Goal: Task Accomplishment & Management: Manage account settings

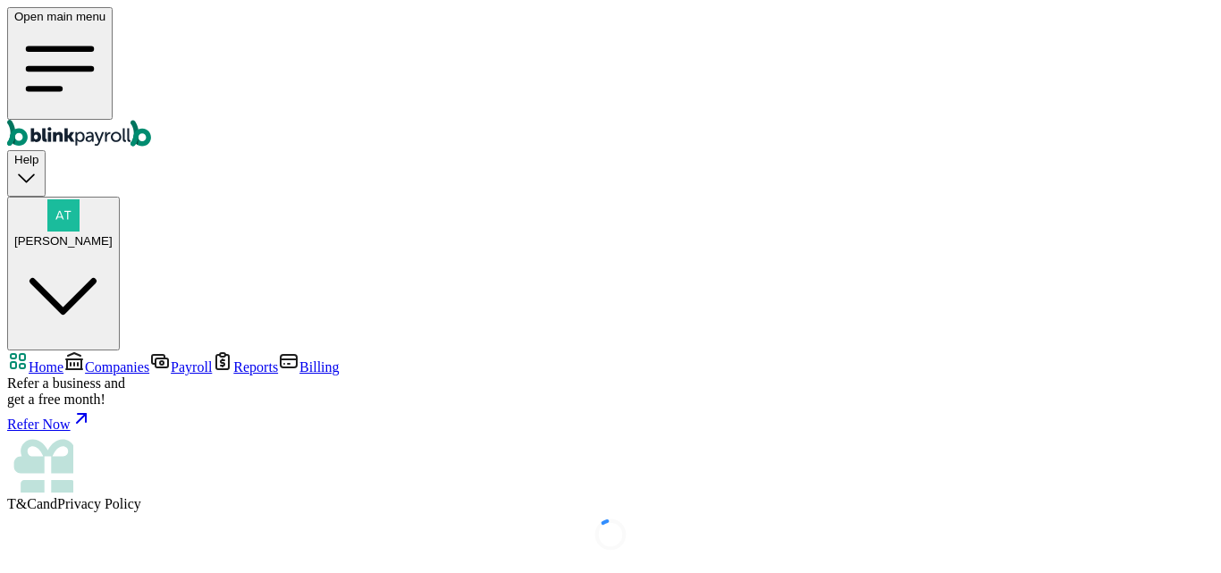
click at [85, 359] on span "Companies" at bounding box center [117, 366] width 64 height 15
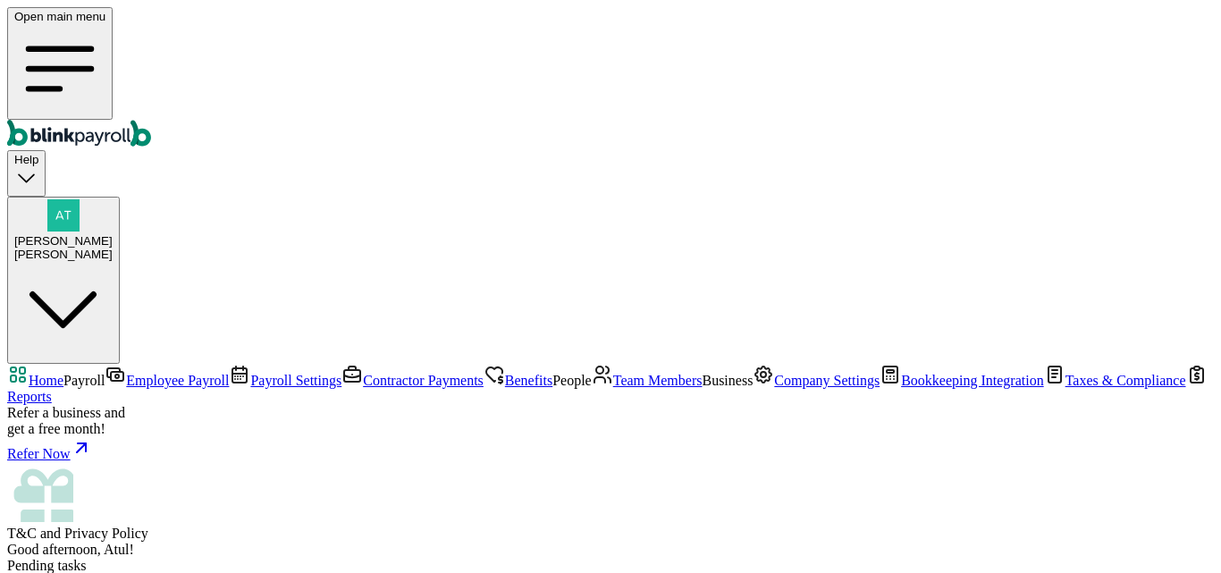
scroll to position [154, 0]
click at [613, 373] on span "Team Members" at bounding box center [657, 380] width 89 height 15
click at [63, 373] on span "Home" at bounding box center [46, 380] width 35 height 15
click at [505, 373] on span "Benefits" at bounding box center [528, 380] width 47 height 15
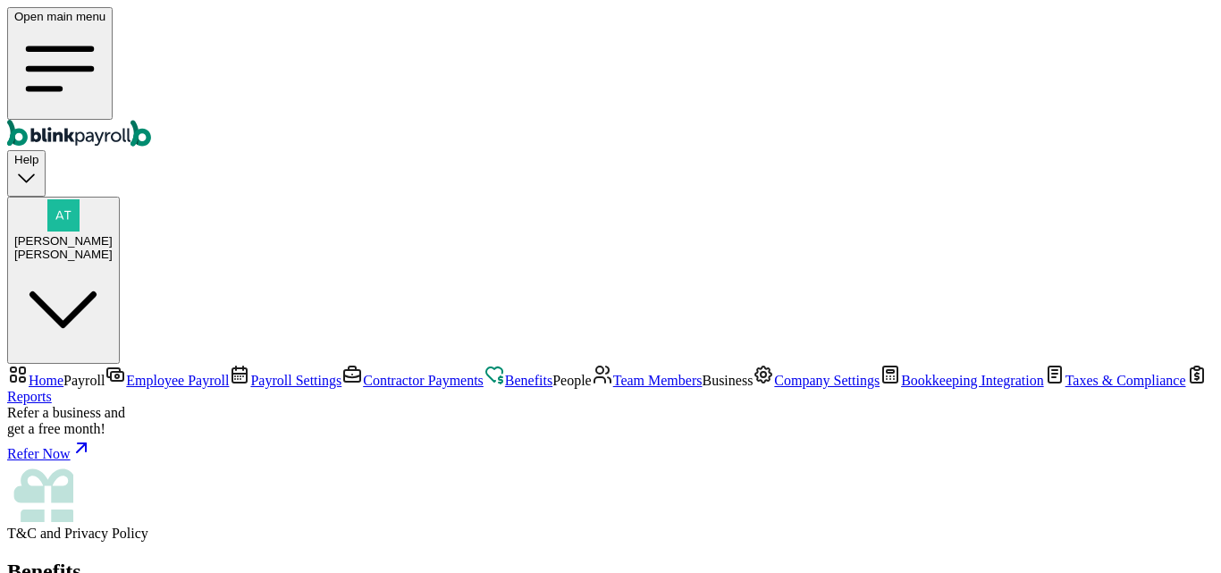
click at [126, 373] on span "Employee Payroll" at bounding box center [177, 380] width 103 height 15
click at [63, 373] on span "Home" at bounding box center [46, 380] width 35 height 15
click at [113, 234] on span "Atul Chauhan" at bounding box center [63, 240] width 98 height 13
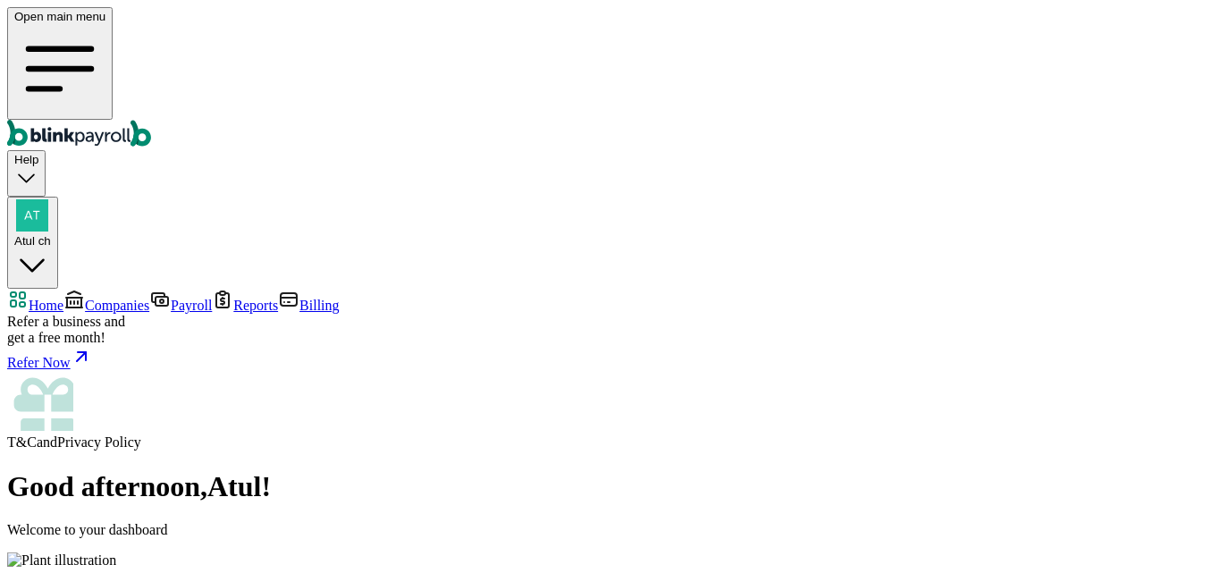
click at [105, 298] on span "Companies" at bounding box center [117, 305] width 64 height 15
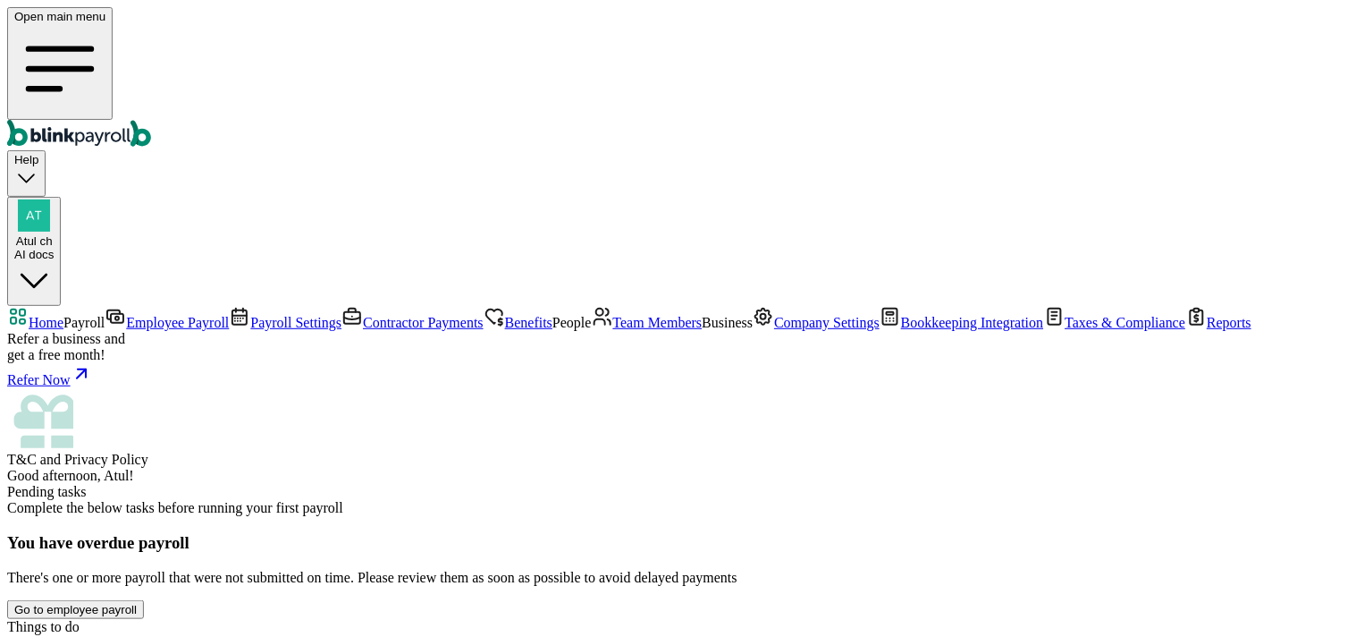
click at [505, 315] on span "Benefits" at bounding box center [528, 322] width 47 height 15
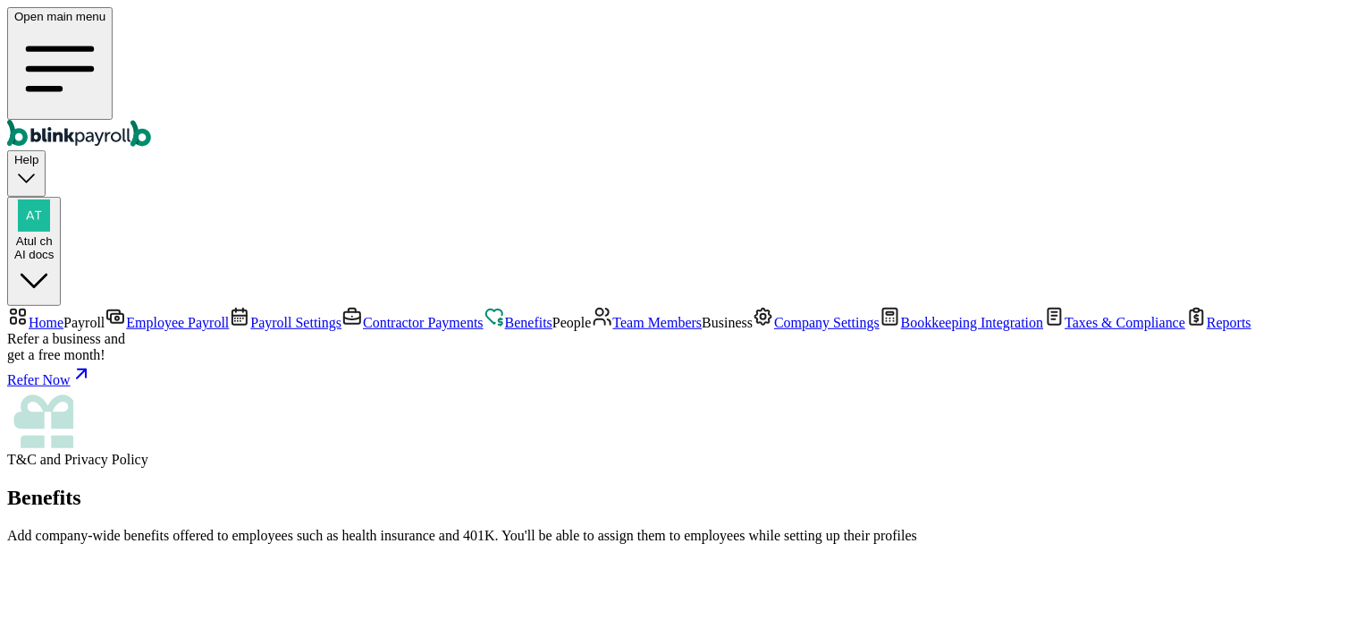
click at [63, 315] on span "Home" at bounding box center [46, 322] width 35 height 15
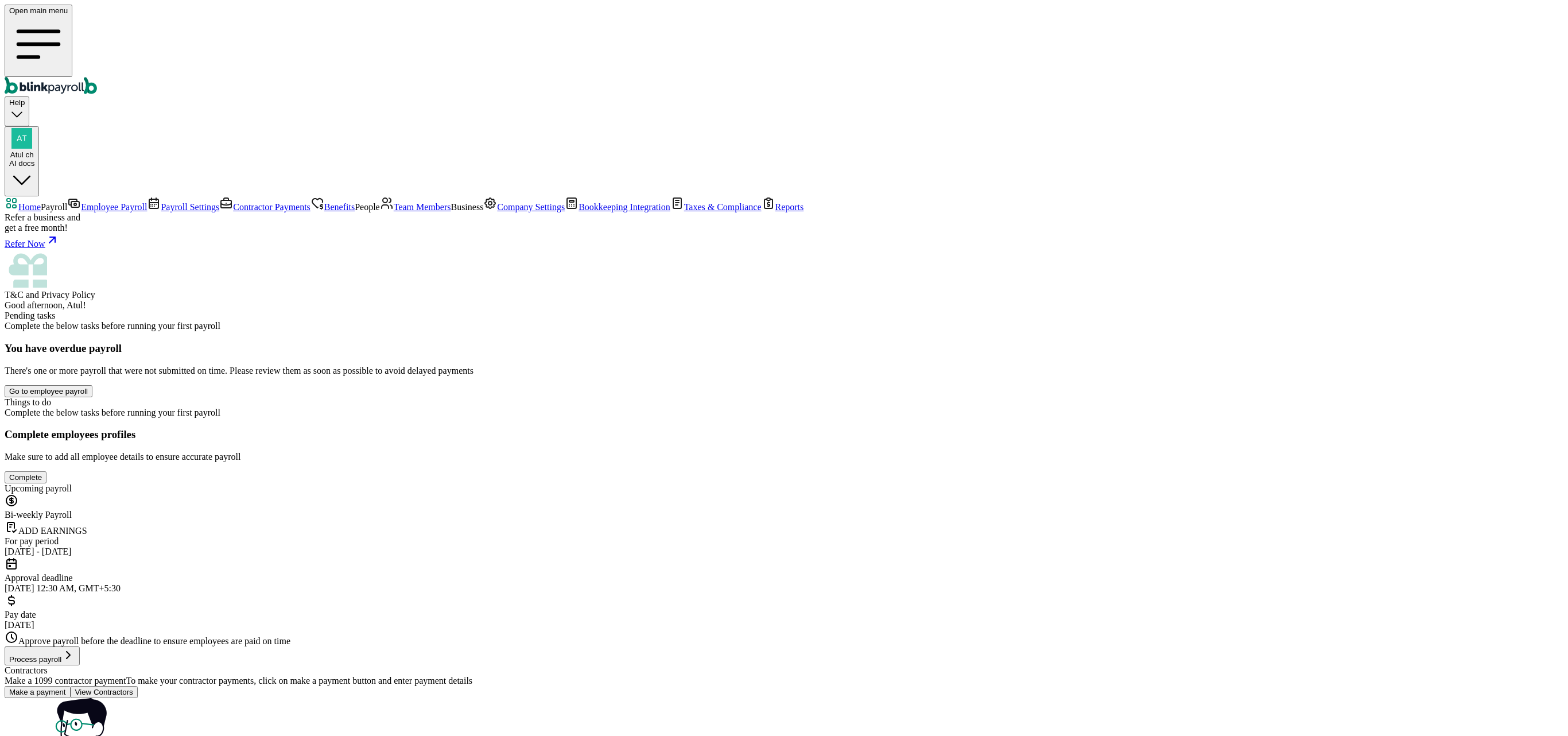
drag, startPoint x: 960, startPoint y: 322, endPoint x: 941, endPoint y: 335, distance: 23.0
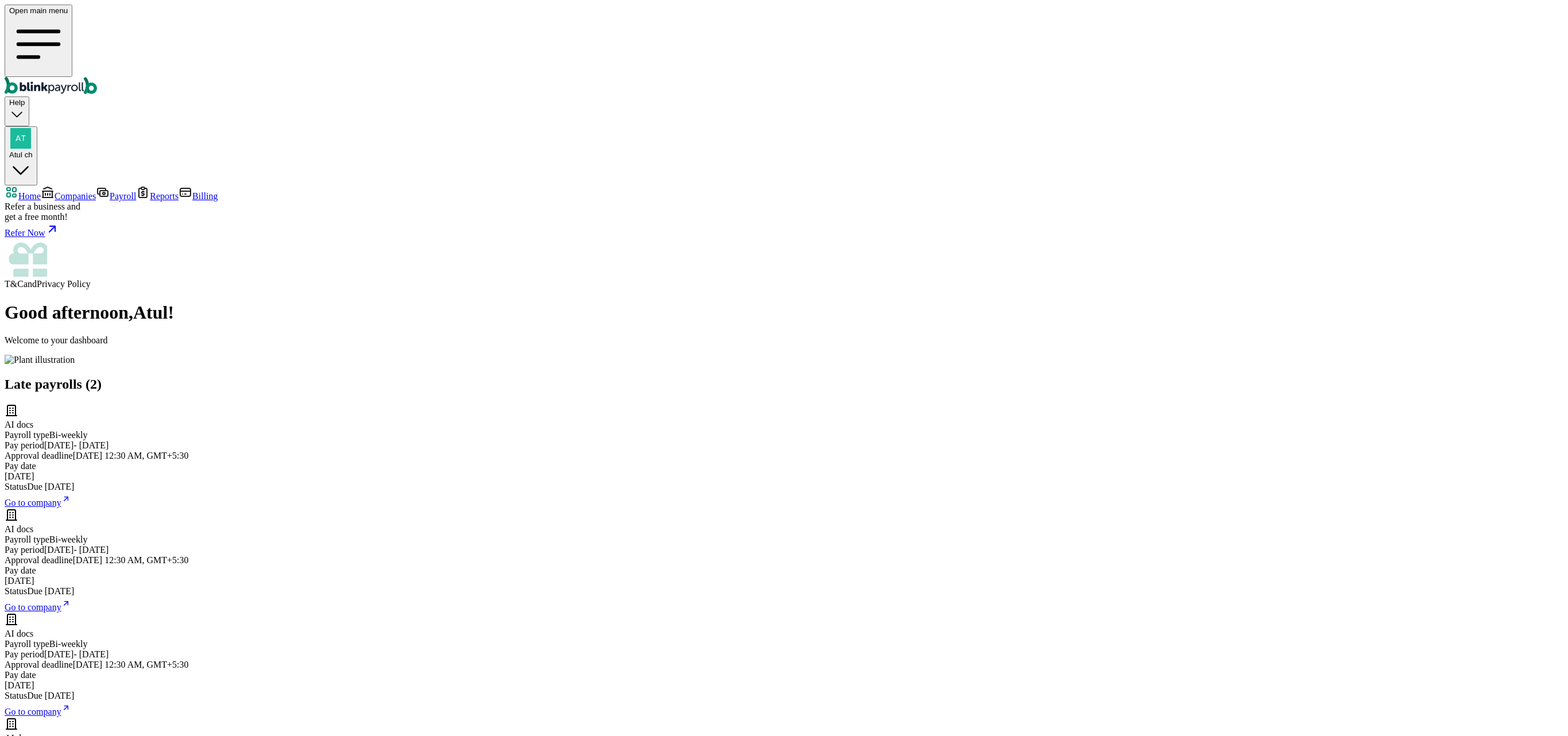
click at [33, 150] on span "Atul ch" at bounding box center [21, 154] width 24 height 8
click at [73, 191] on span "Companies" at bounding box center [75, 196] width 41 height 10
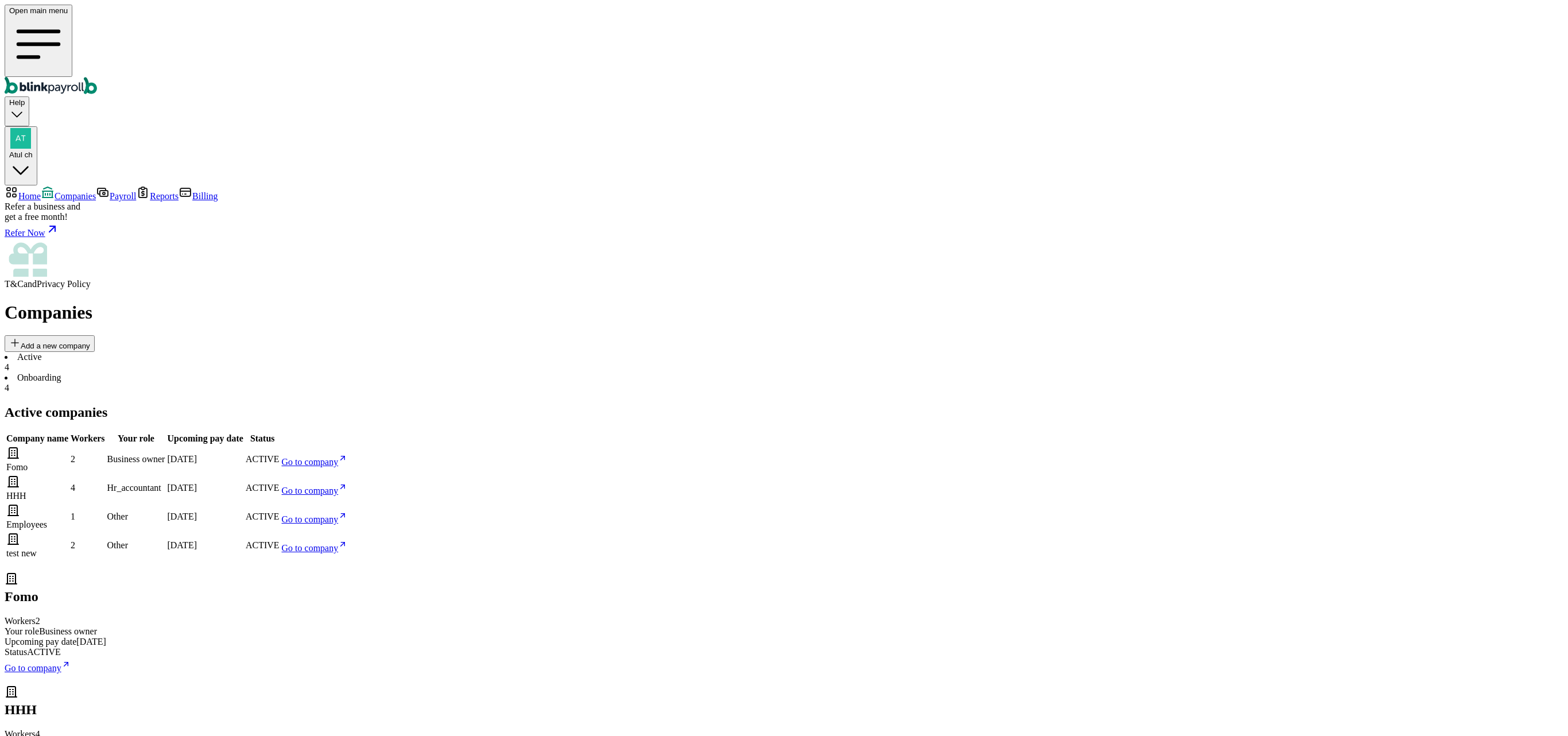
click at [348, 457] on link "Go to company" at bounding box center [315, 462] width 66 height 10
click at [338, 486] on span "Go to company" at bounding box center [310, 490] width 57 height 10
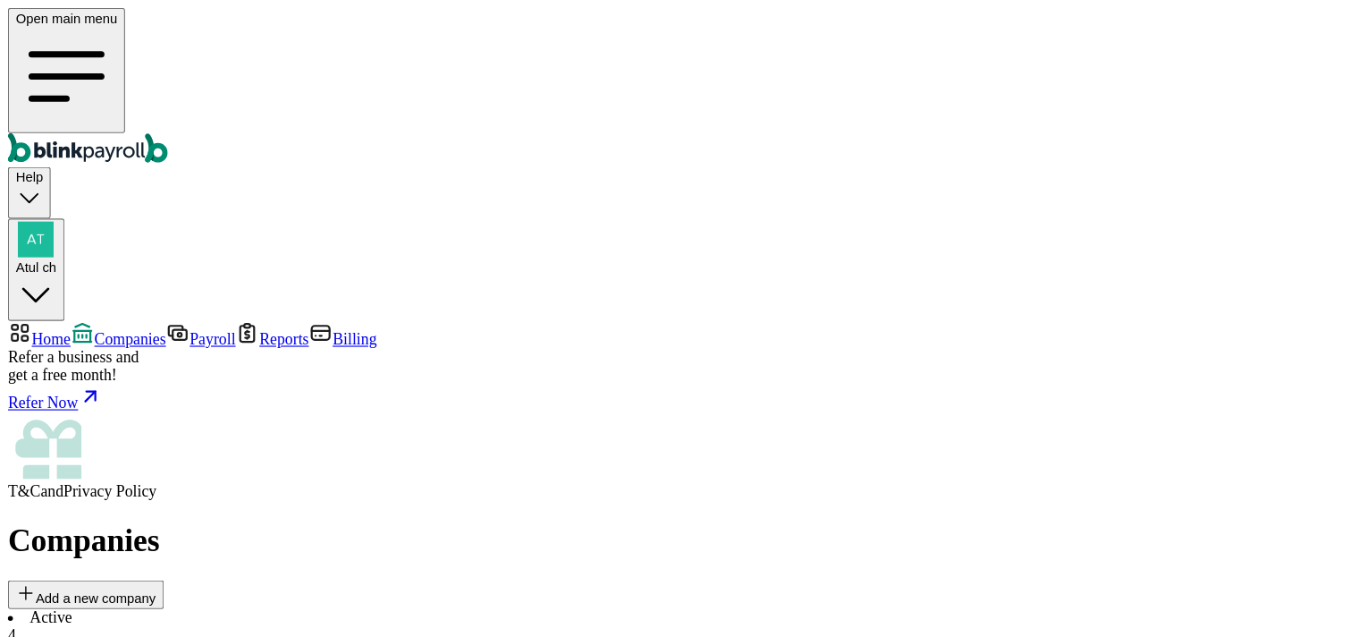
scroll to position [38, 0]
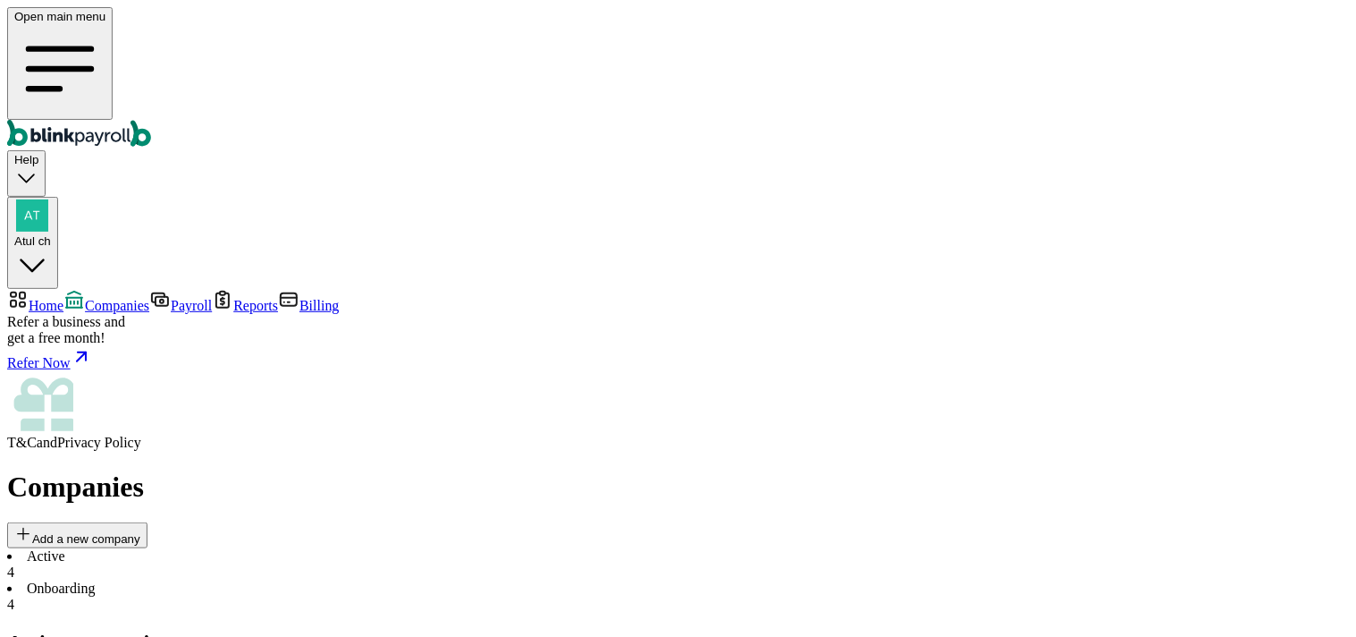
scroll to position [0, 0]
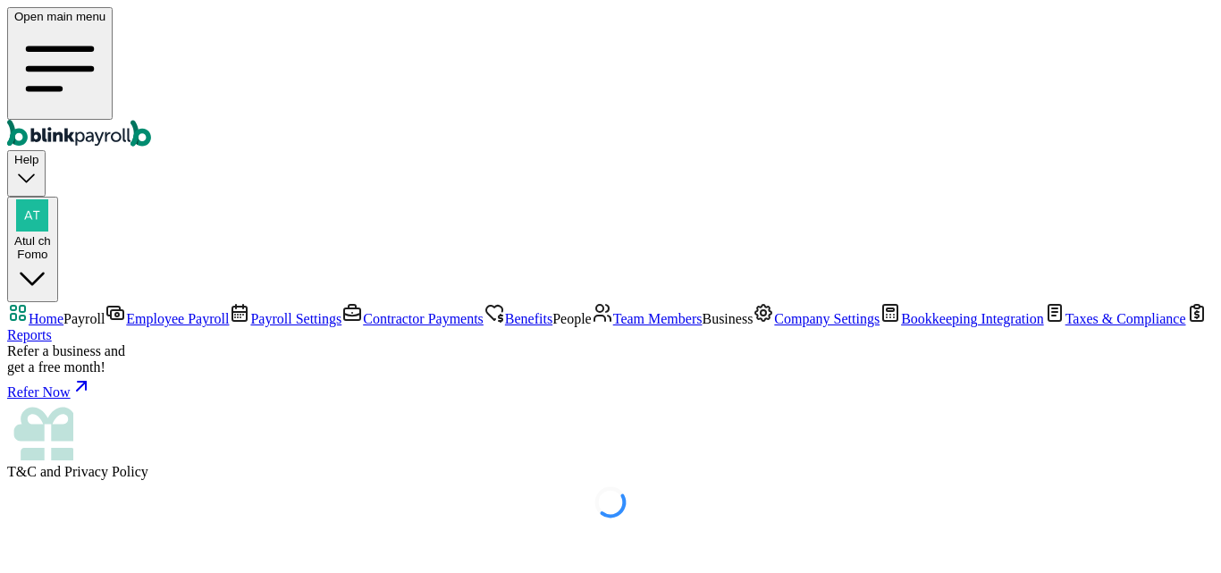
click at [126, 311] on span "Employee Payroll" at bounding box center [177, 318] width 103 height 15
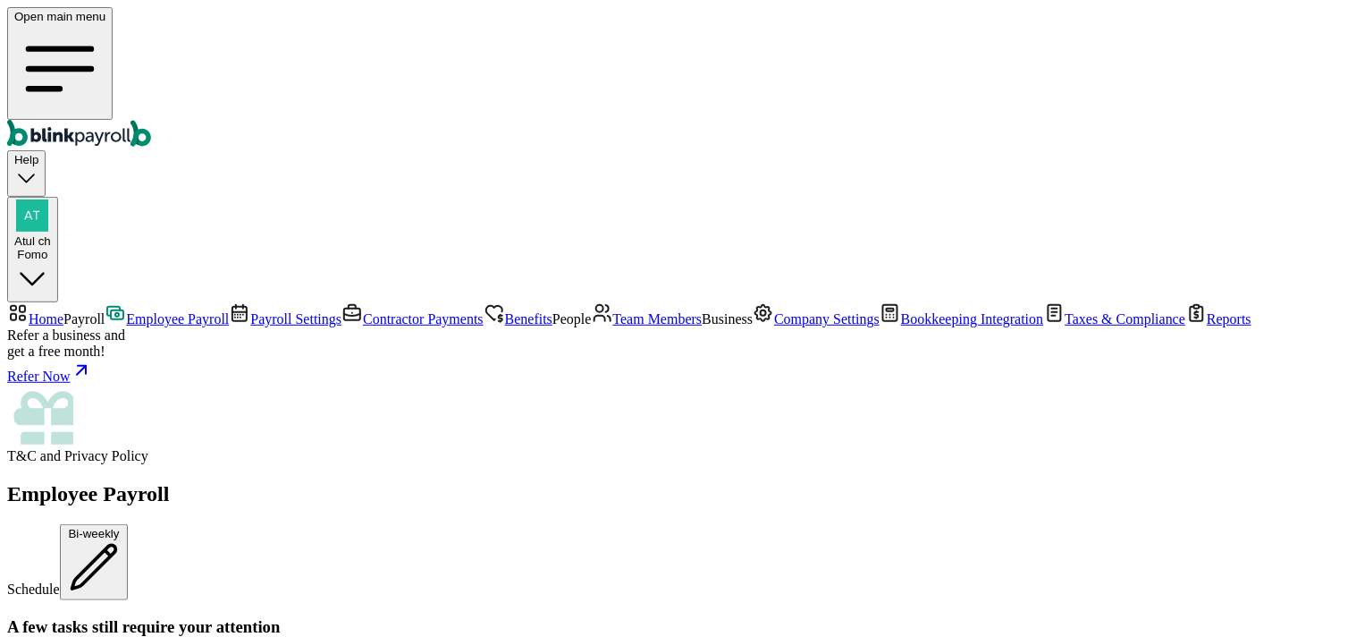
scroll to position [2483, 0]
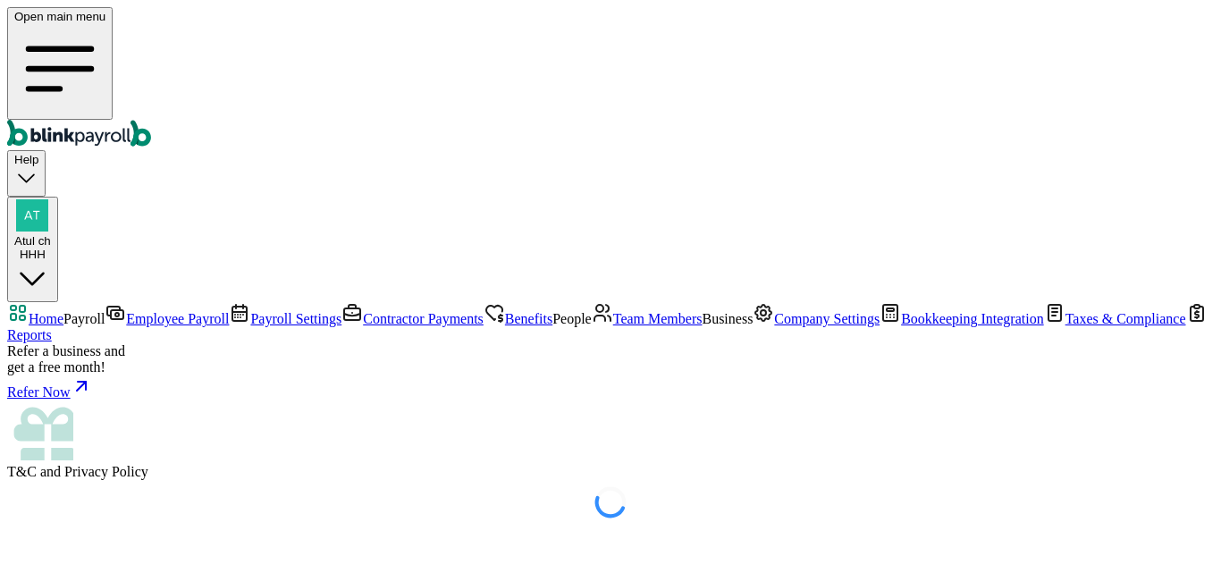
click at [126, 311] on span "Employee Payroll" at bounding box center [177, 318] width 103 height 15
click at [63, 311] on span "Home" at bounding box center [46, 318] width 35 height 15
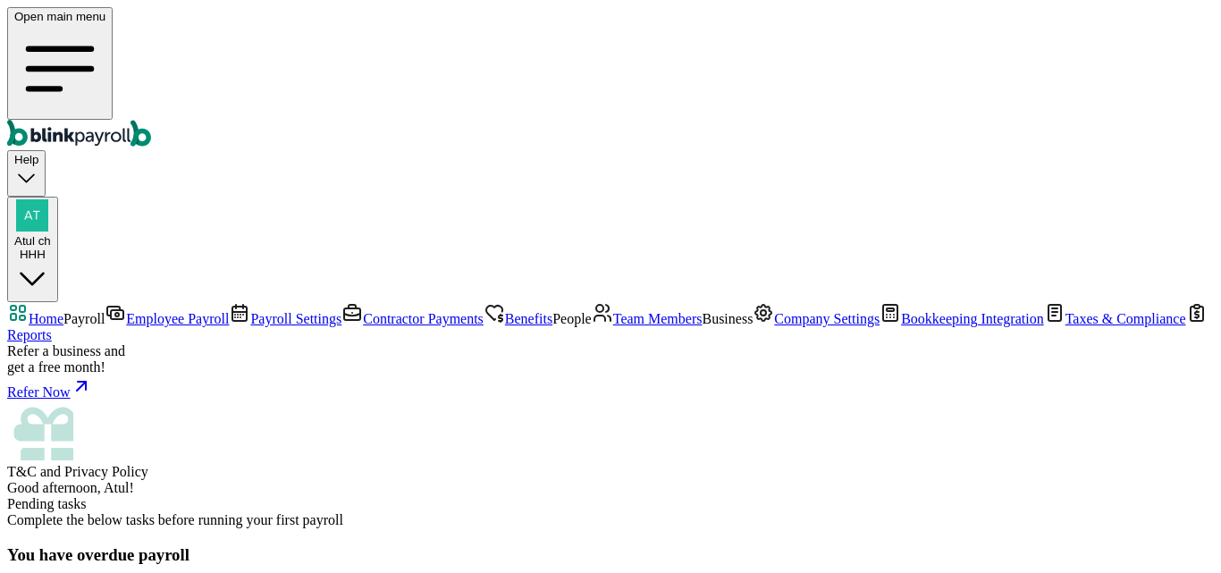
click at [126, 311] on span "Employee Payroll" at bounding box center [177, 318] width 103 height 15
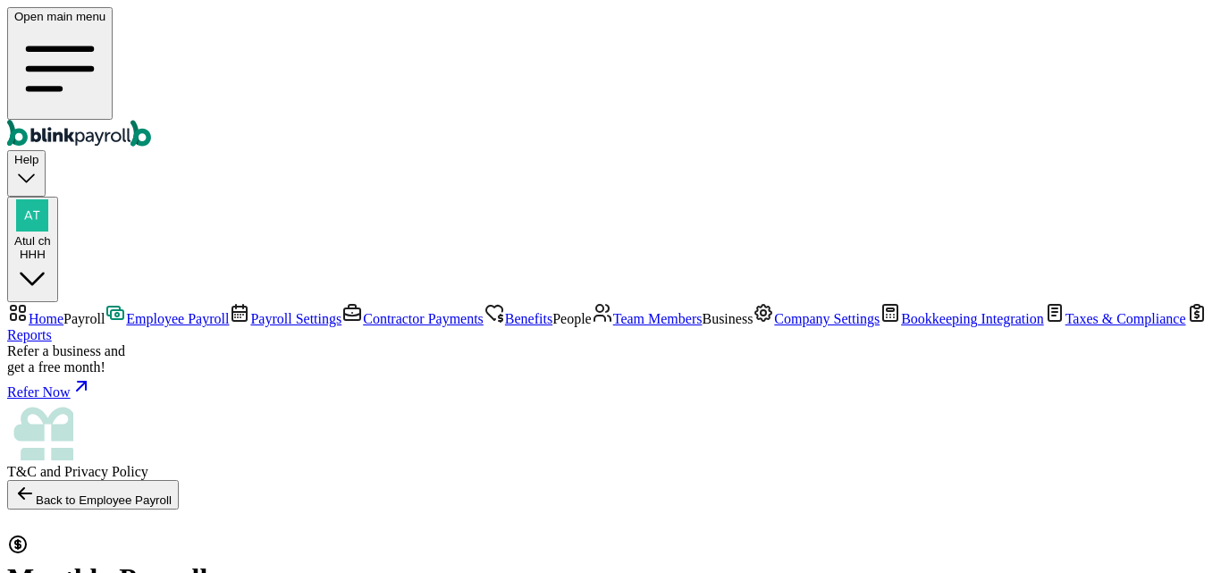
select select "direct_deposit"
click at [774, 326] on span "Company Settings" at bounding box center [826, 318] width 105 height 15
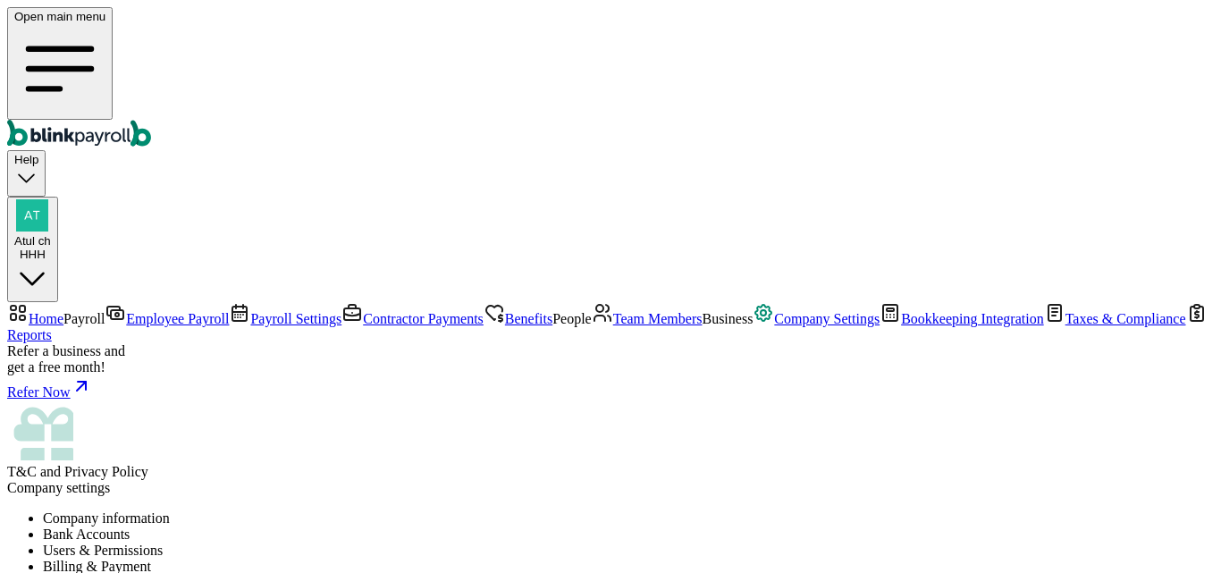
click at [126, 311] on span "Employee Payroll" at bounding box center [177, 318] width 103 height 15
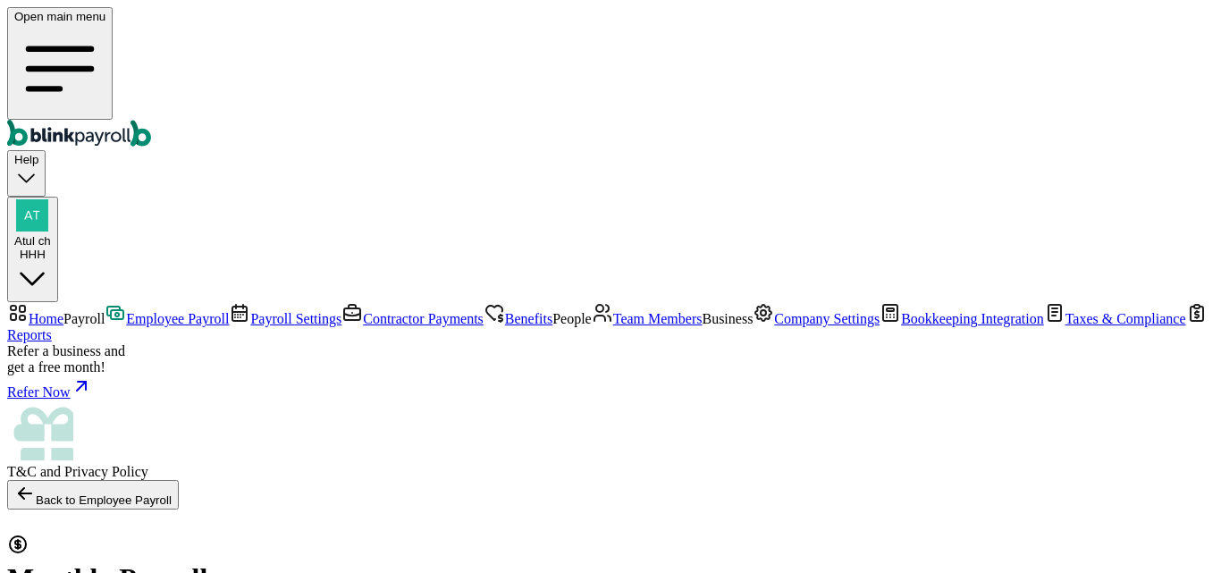
select select "direct_deposit"
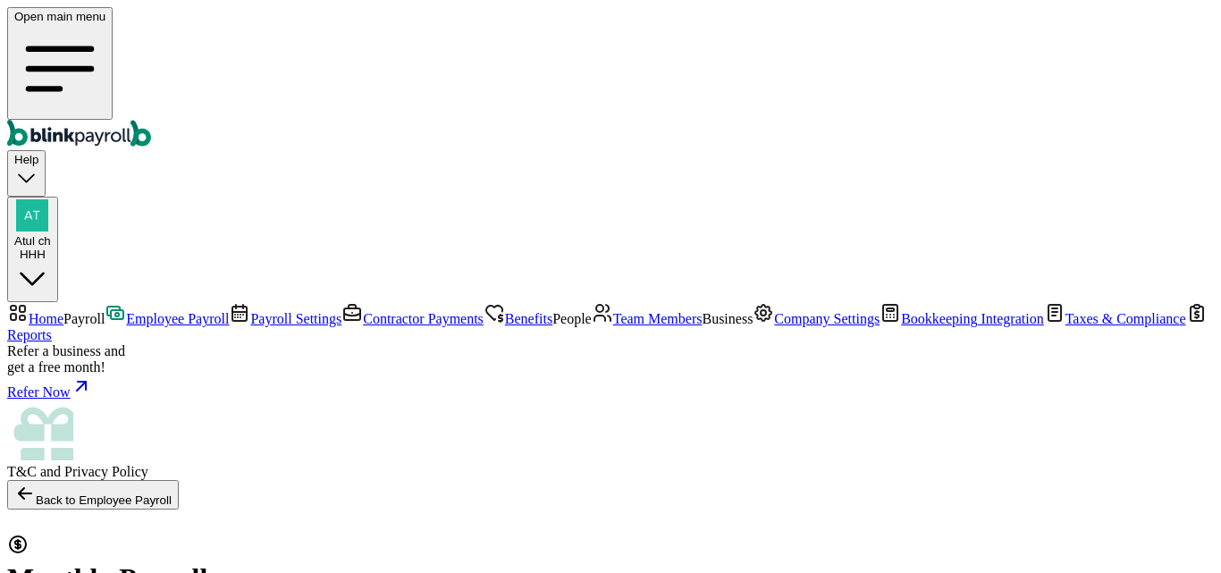
checkbox input "true"
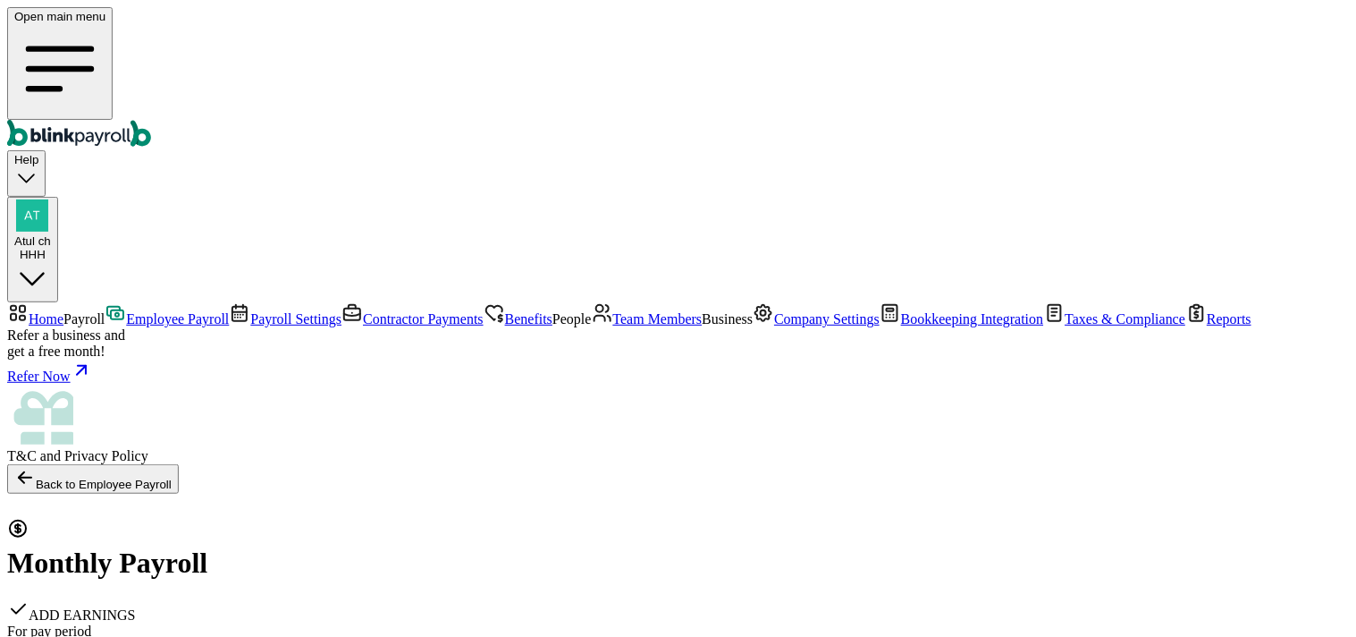
drag, startPoint x: 992, startPoint y: 122, endPoint x: 982, endPoint y: 113, distance: 14.6
click at [126, 311] on span "Employee Payroll" at bounding box center [177, 318] width 103 height 15
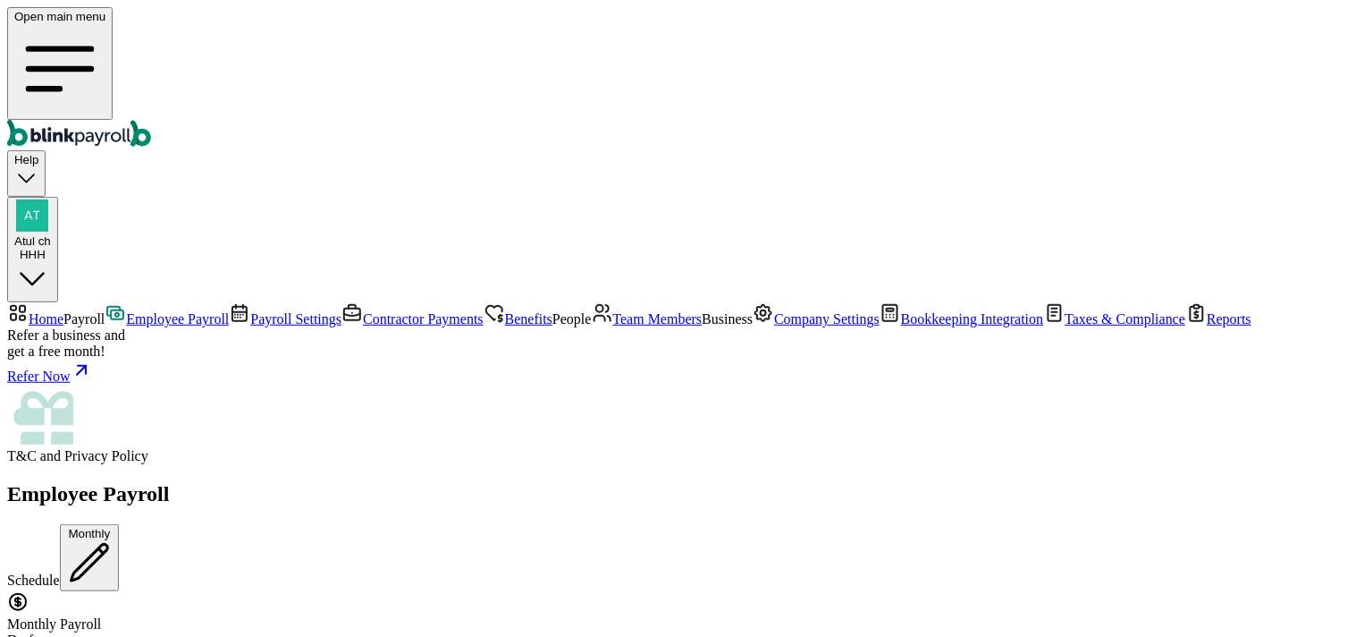
scroll to position [116, 0]
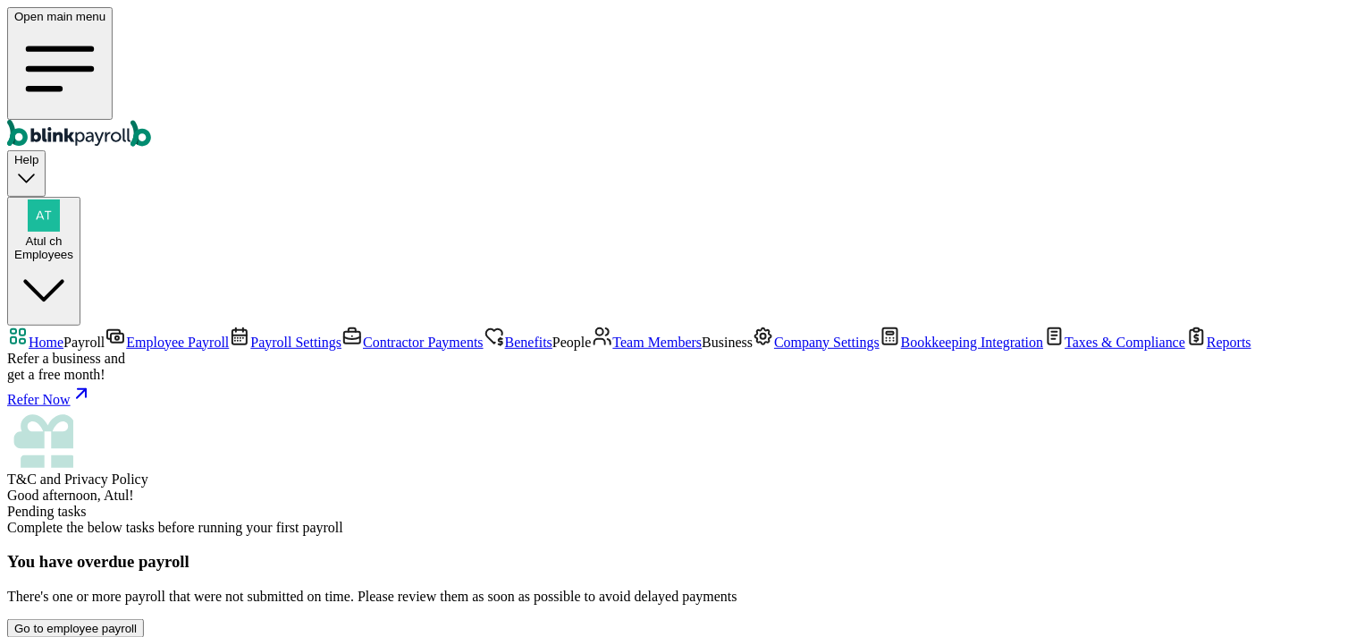
click at [126, 334] on span "Employee Payroll" at bounding box center [177, 341] width 103 height 15
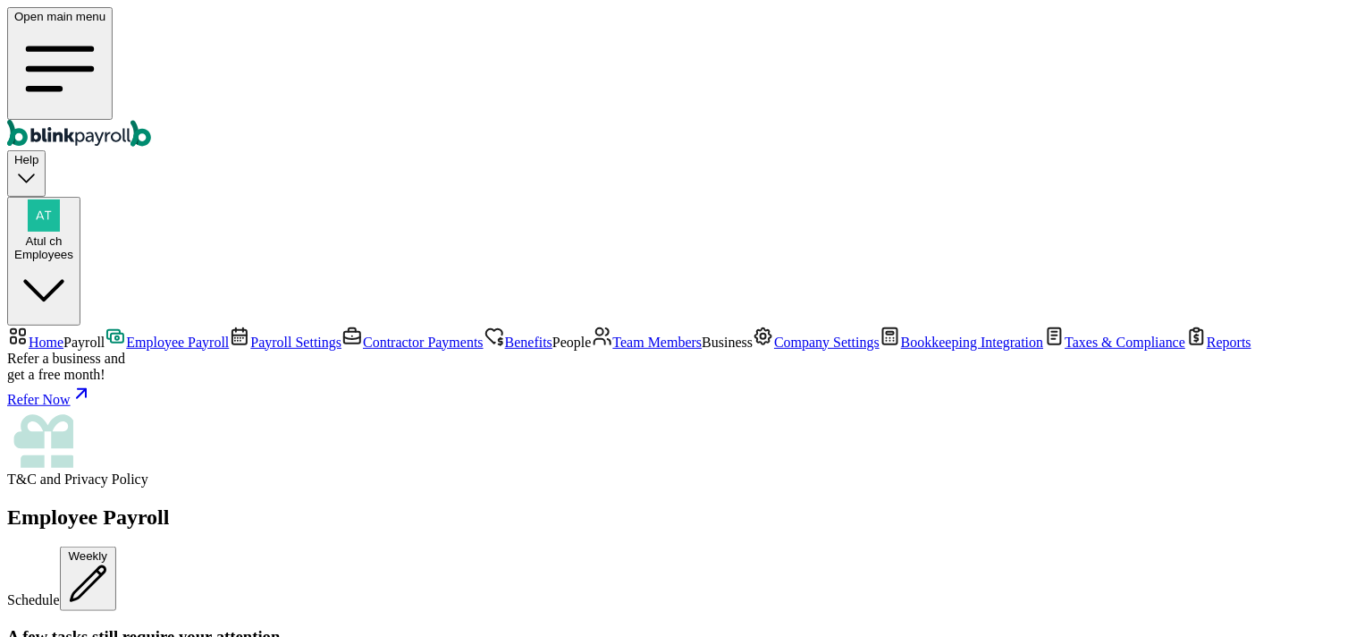
click at [753, 350] on link "Company Settings" at bounding box center [816, 341] width 127 height 15
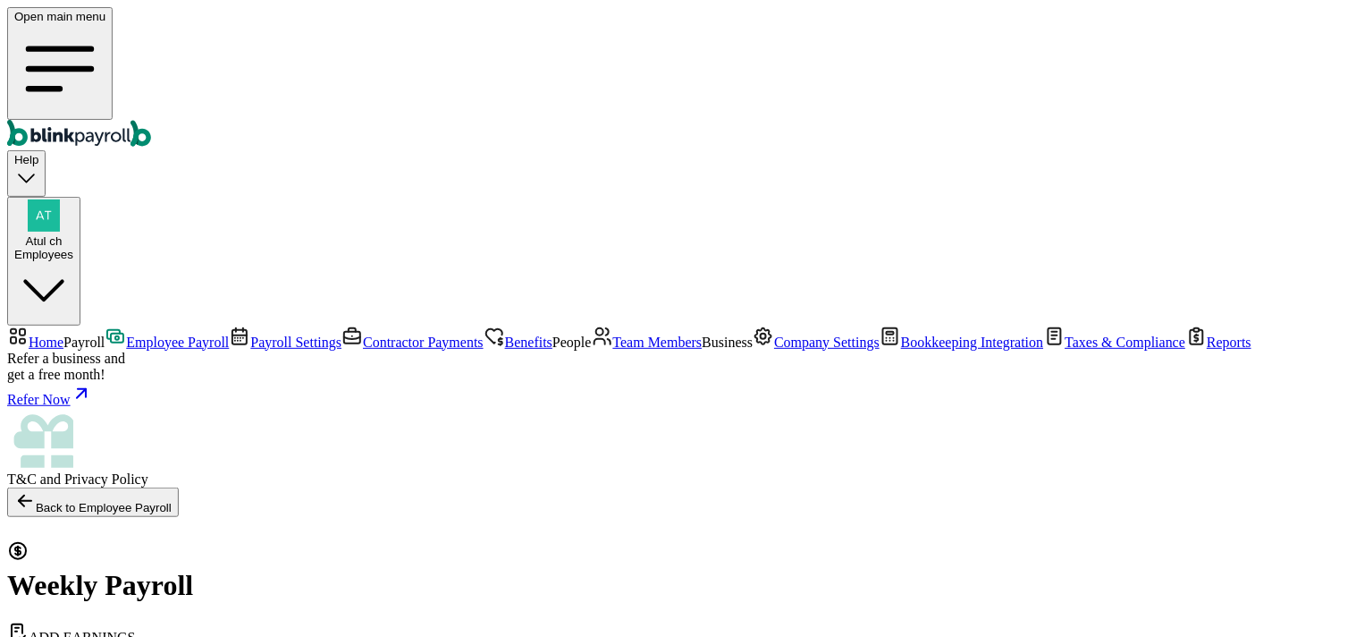
select select "direct_deposit"
click at [774, 350] on span "Company Settings" at bounding box center [826, 341] width 105 height 15
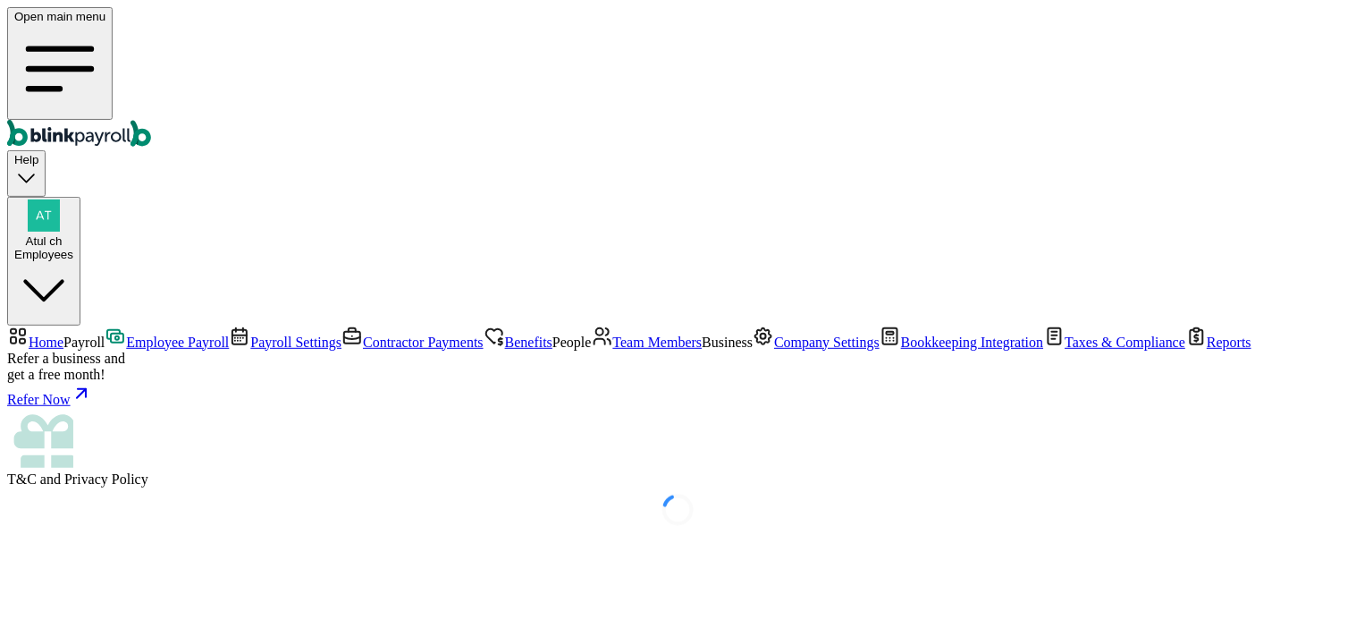
click at [774, 350] on span "Company Settings" at bounding box center [826, 341] width 105 height 15
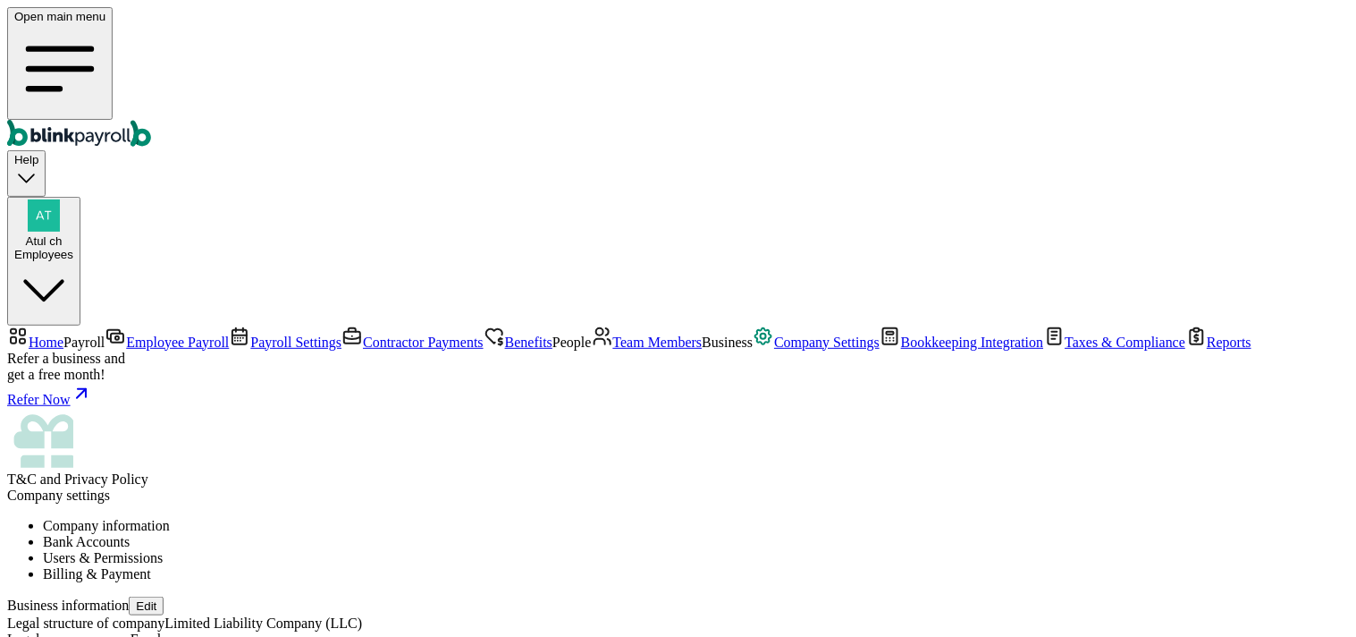
click at [126, 334] on span "Employee Payroll" at bounding box center [177, 341] width 103 height 15
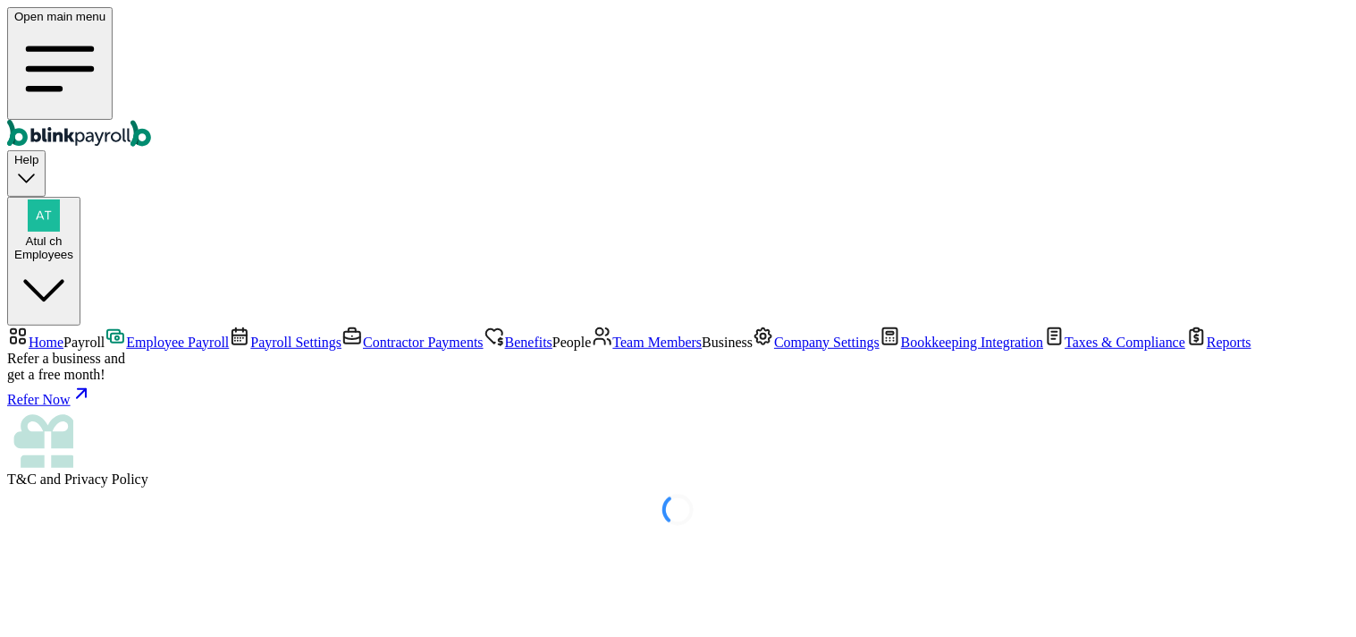
select select "direct_deposit"
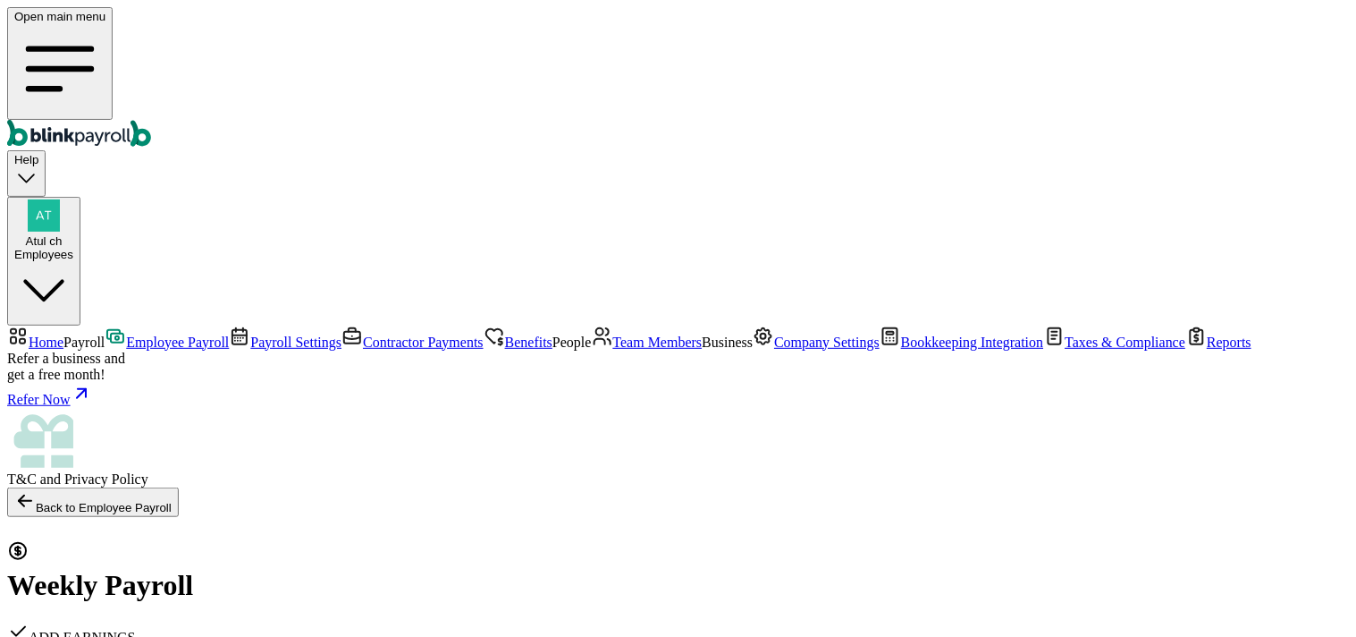
checkbox input "true"
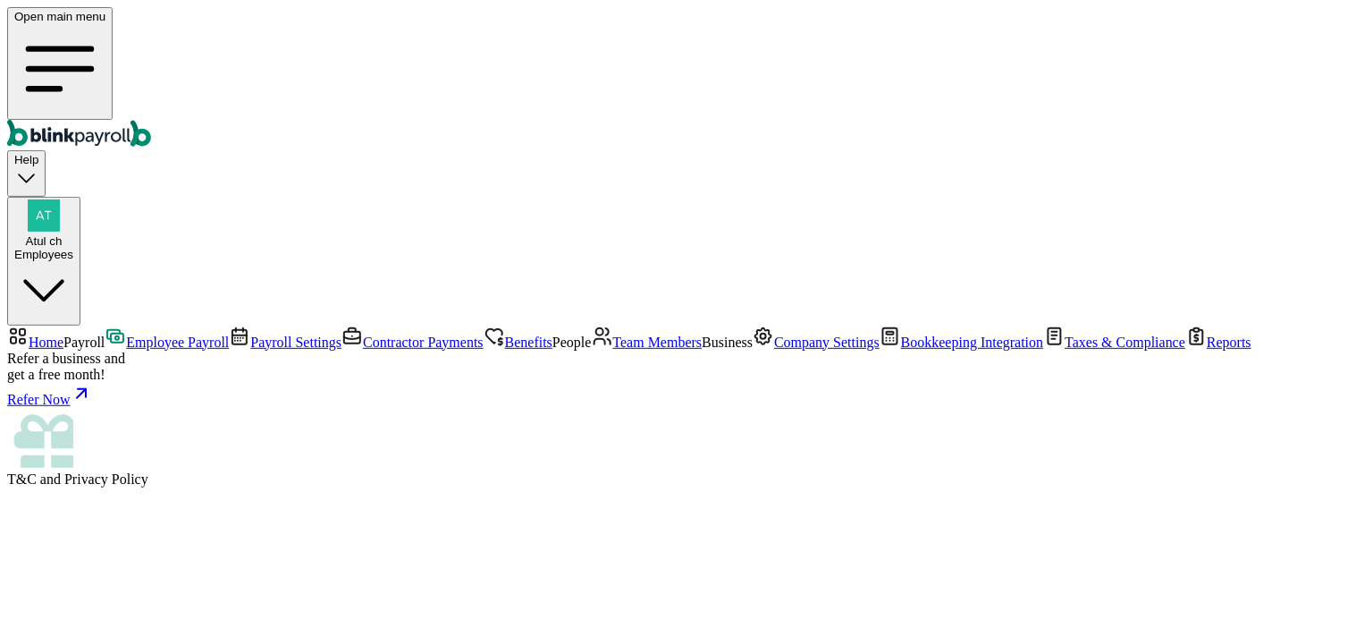
click at [129, 334] on span "Employee Payroll" at bounding box center [177, 341] width 103 height 15
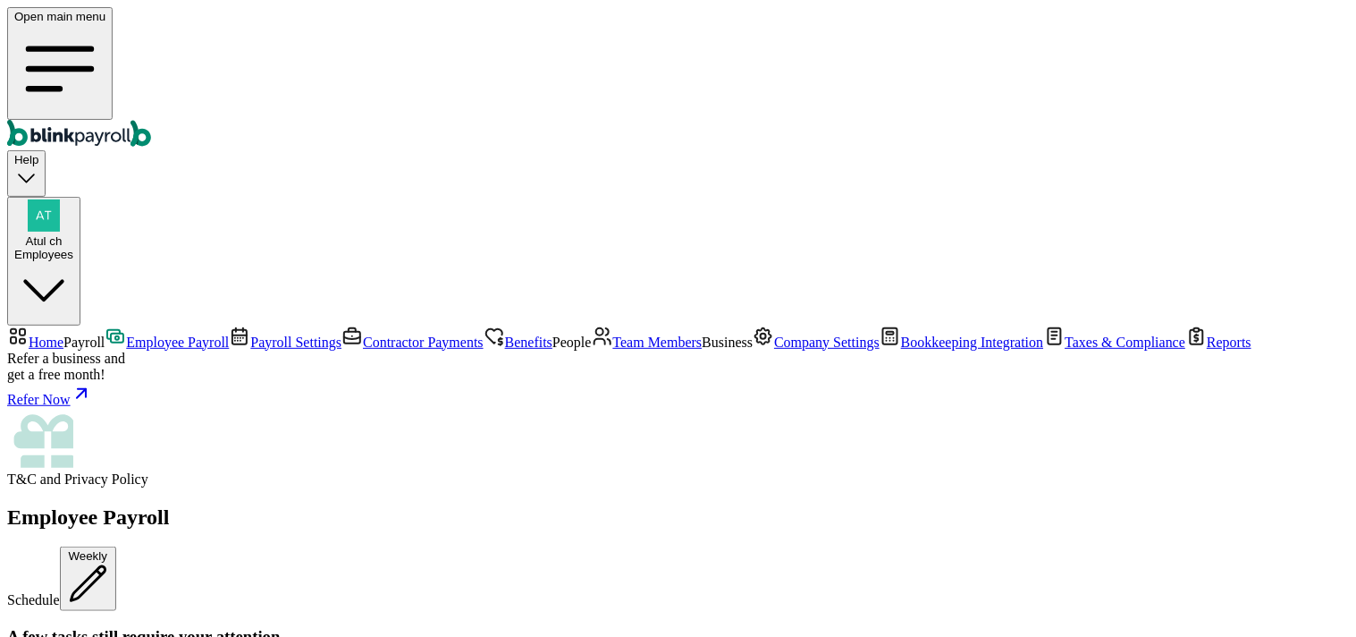
scroll to position [2682, 0]
